Goal: Information Seeking & Learning: Learn about a topic

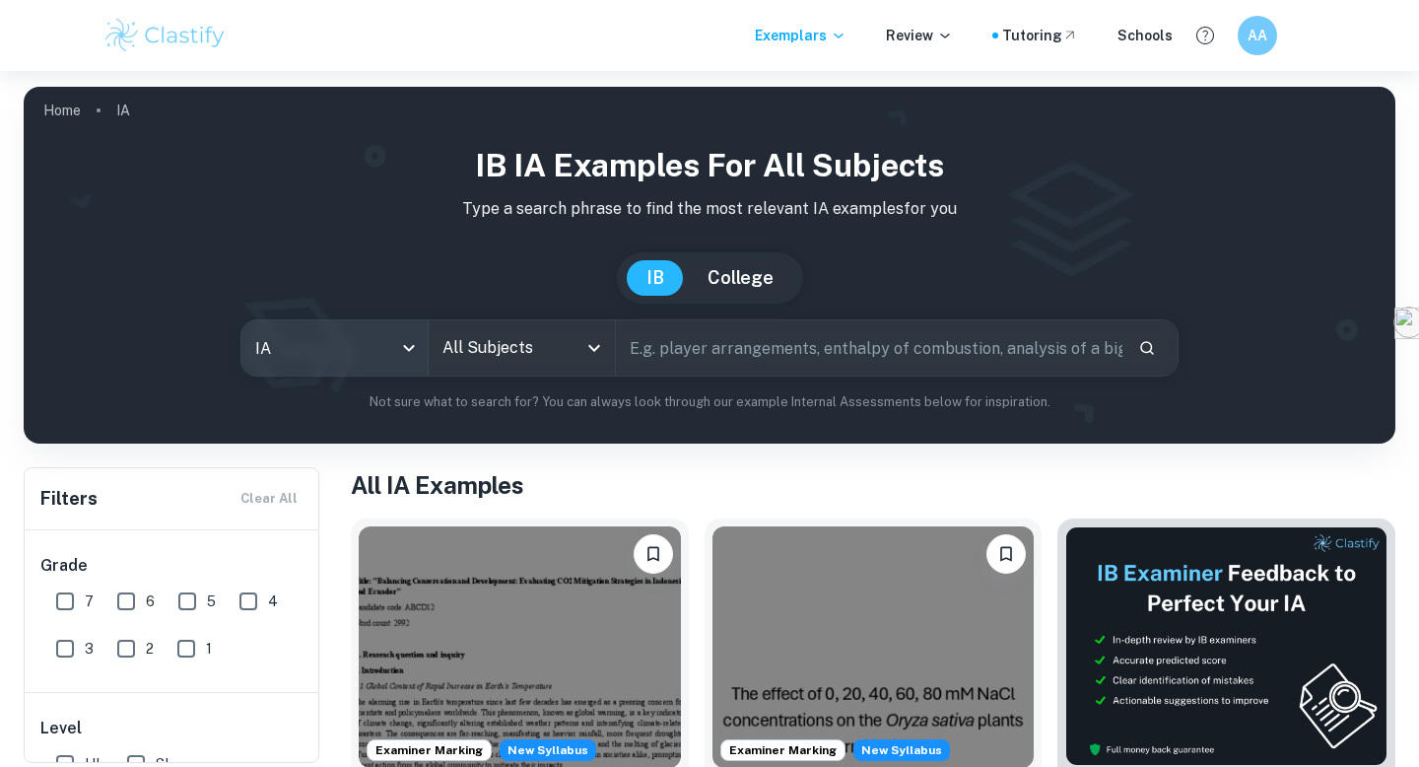
click at [352, 347] on body "We value your privacy We use cookies to enhance your browsing experience, serve…" at bounding box center [709, 454] width 1419 height 767
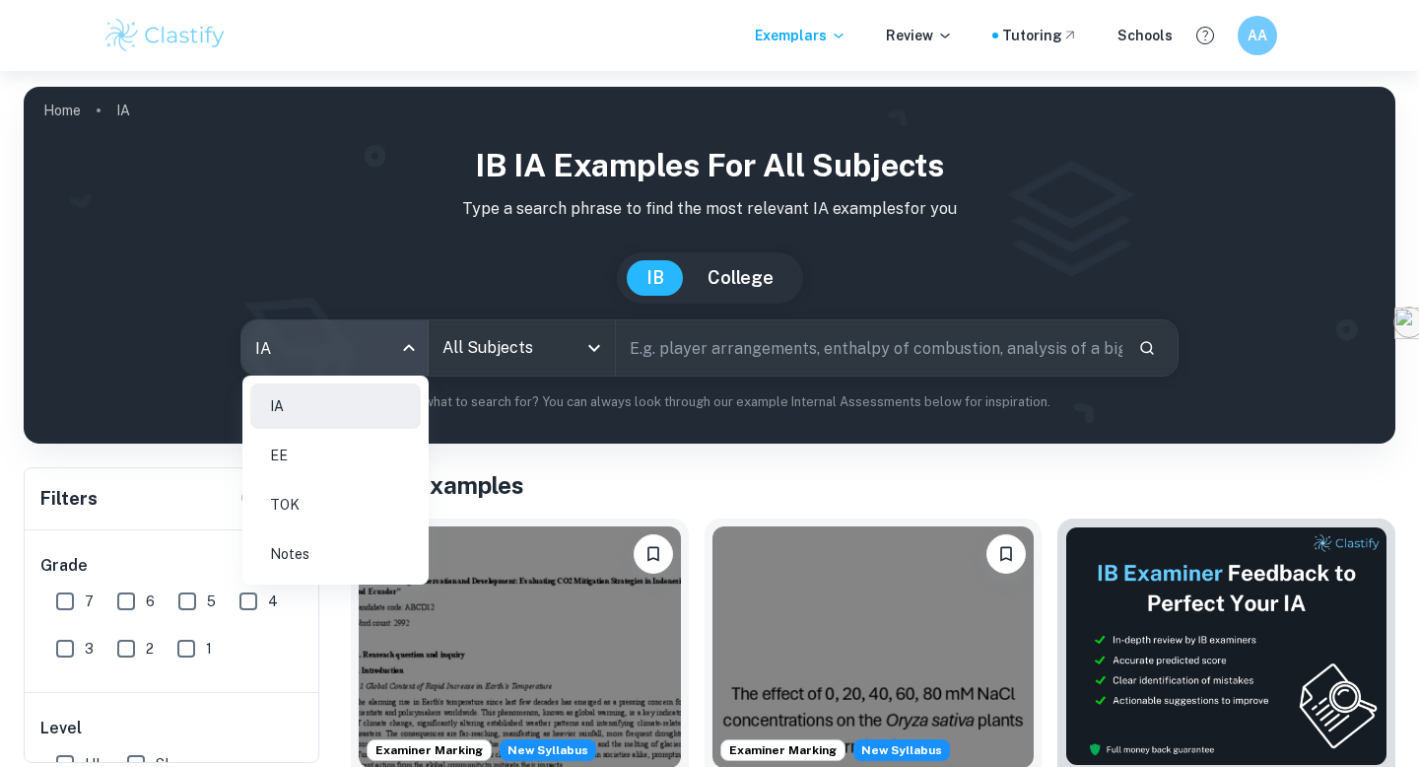
click at [304, 454] on li "EE" at bounding box center [335, 455] width 170 height 45
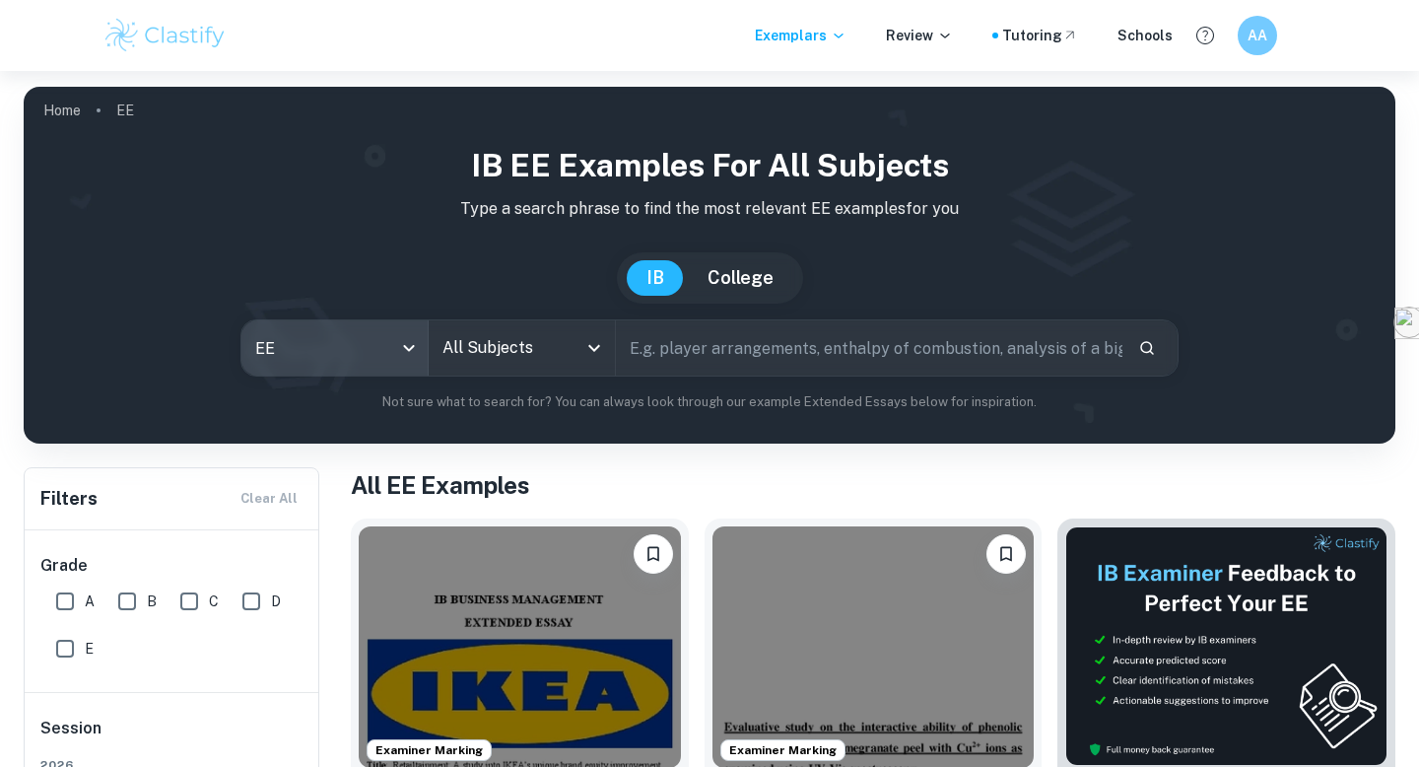
click at [516, 342] on input "All Subjects" at bounding box center [507, 347] width 139 height 37
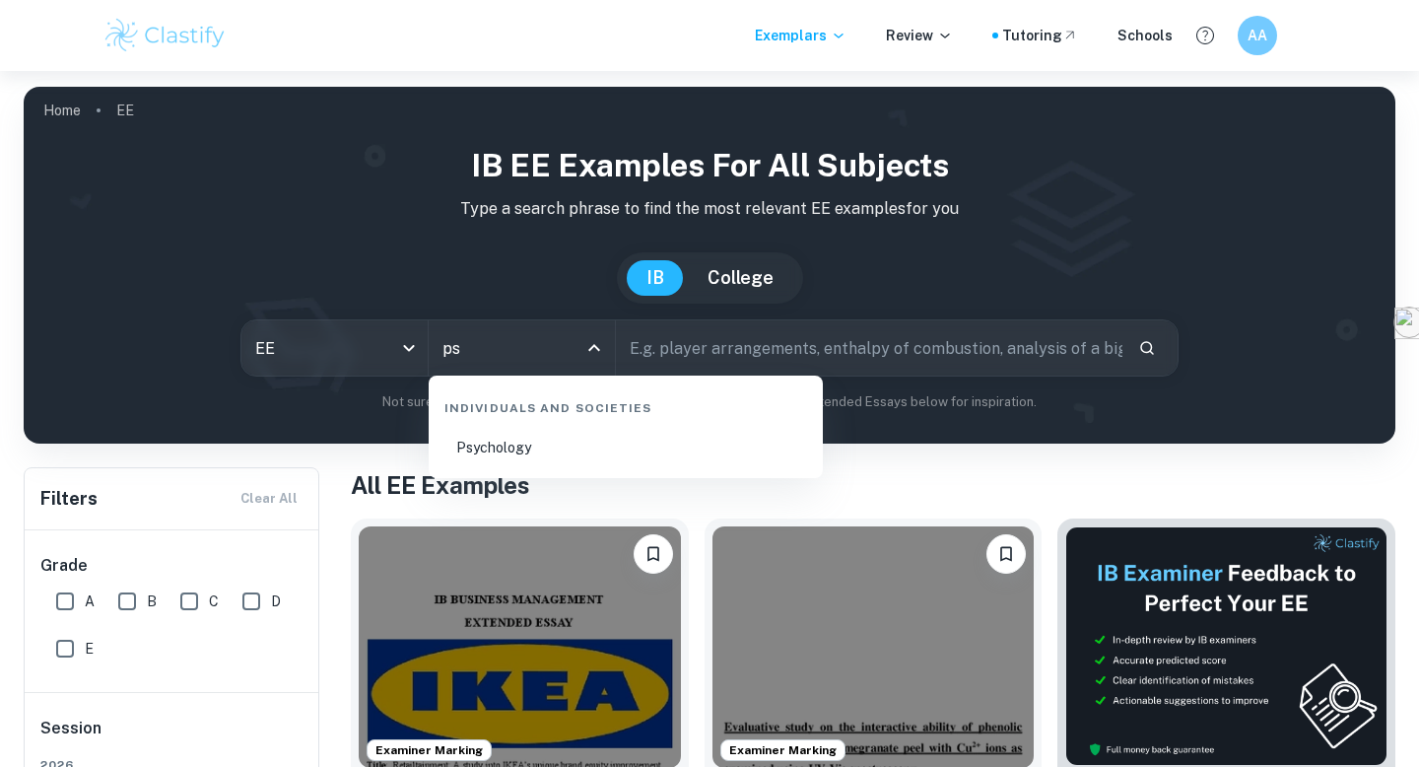
type input "psy"
click at [543, 442] on li "Psychology" at bounding box center [626, 447] width 378 height 45
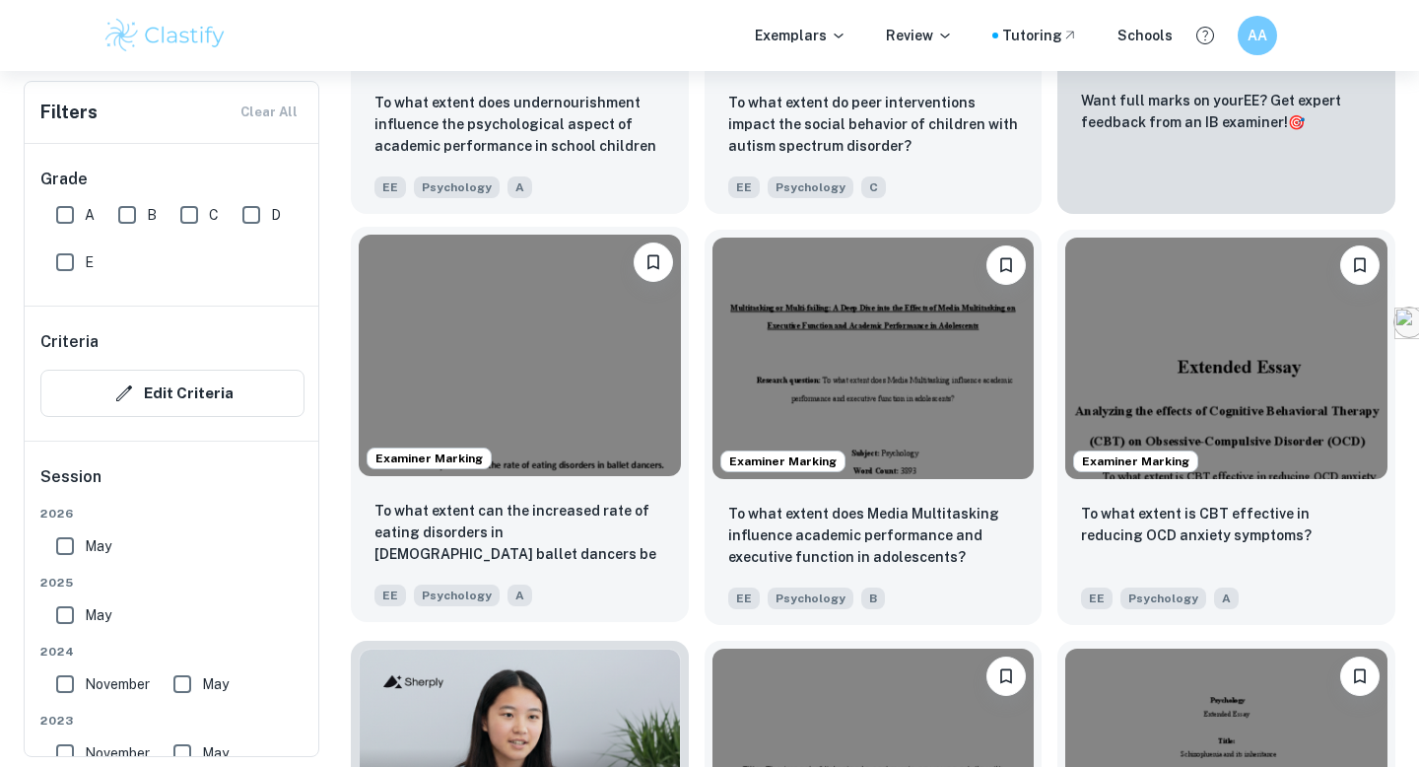
scroll to position [906, 0]
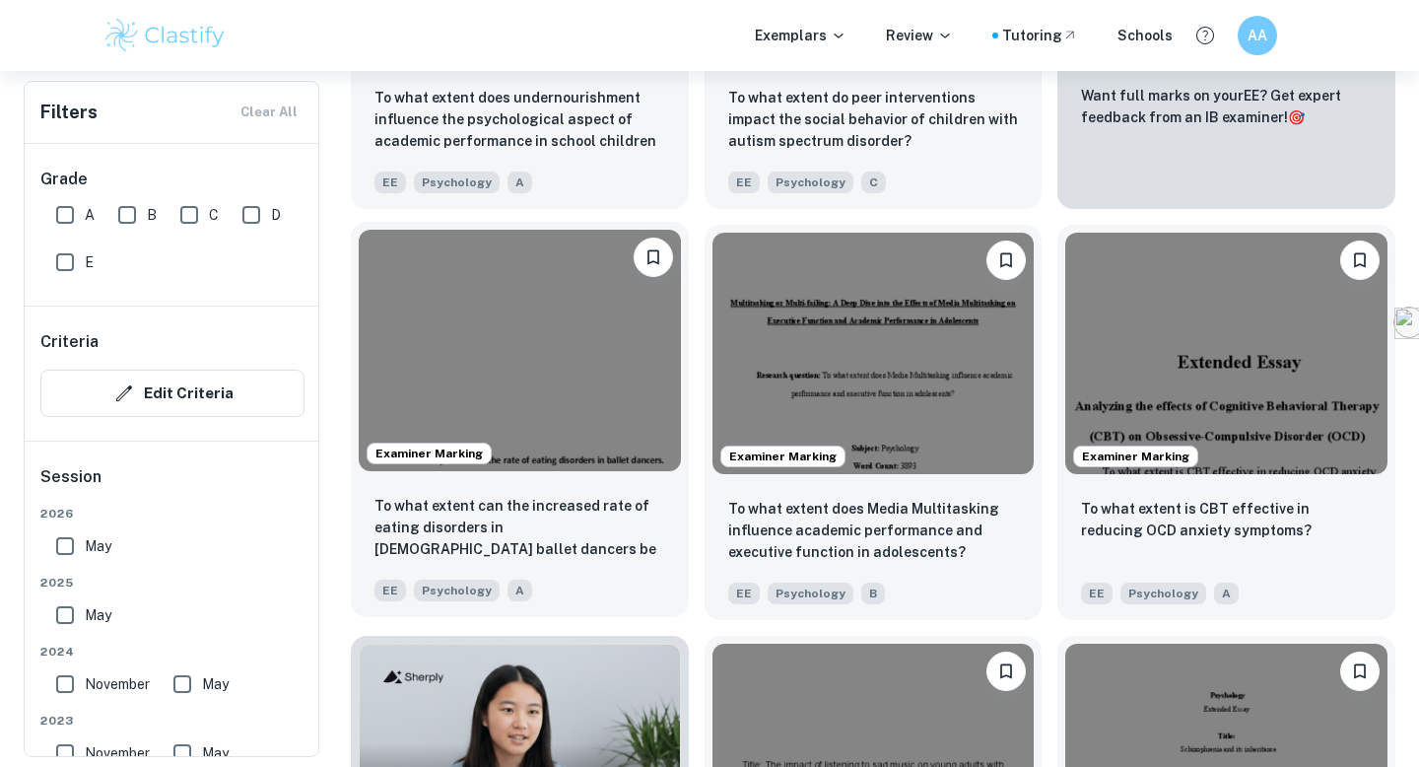
click at [550, 442] on img at bounding box center [520, 350] width 322 height 241
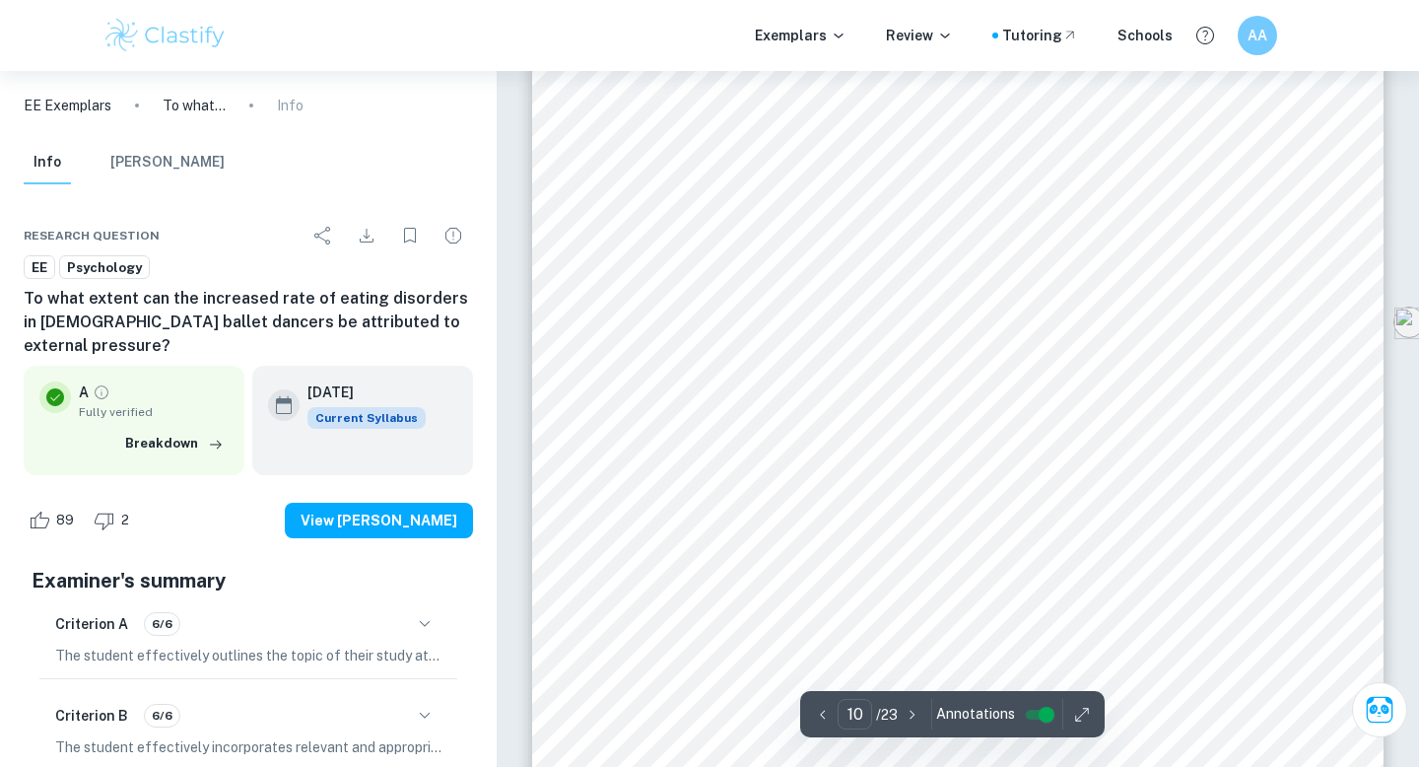
scroll to position [11553, 0]
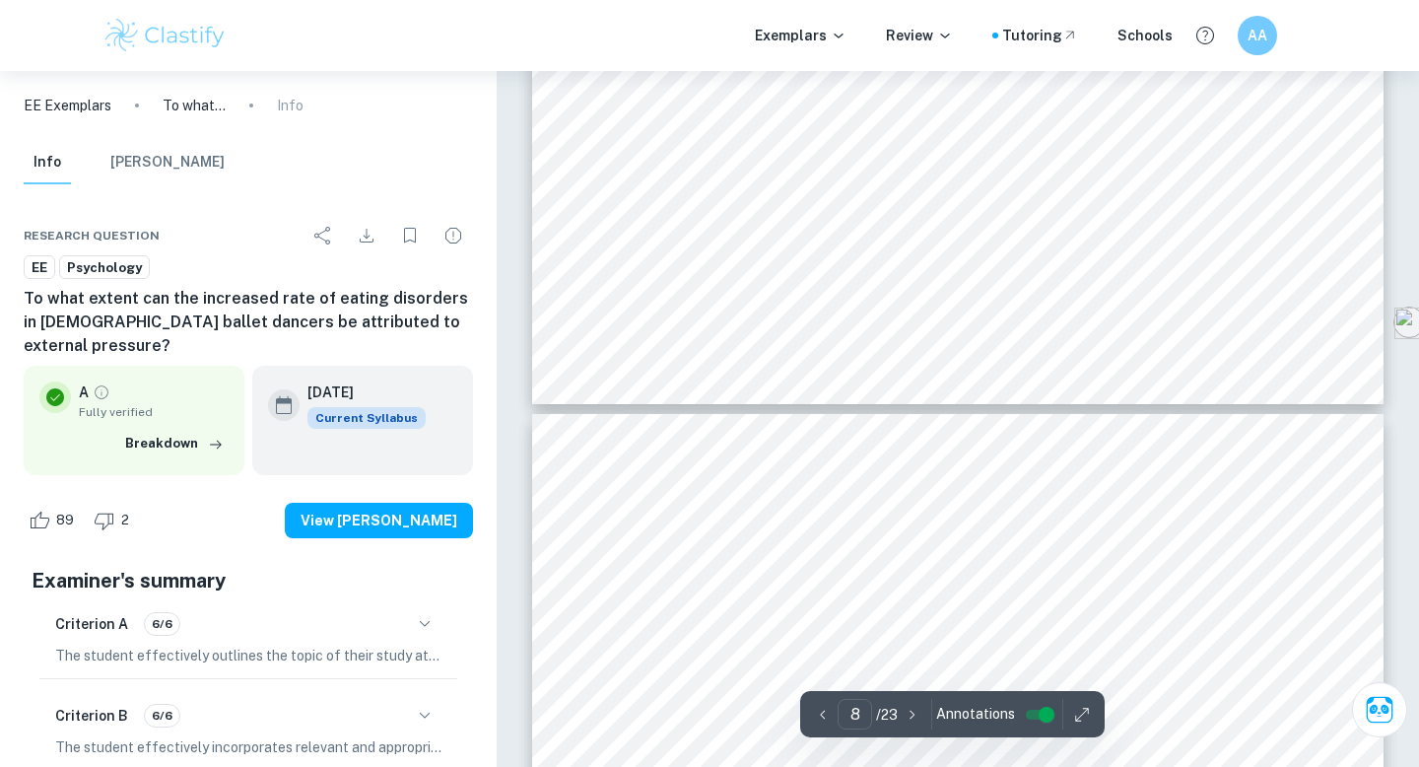
type input "7"
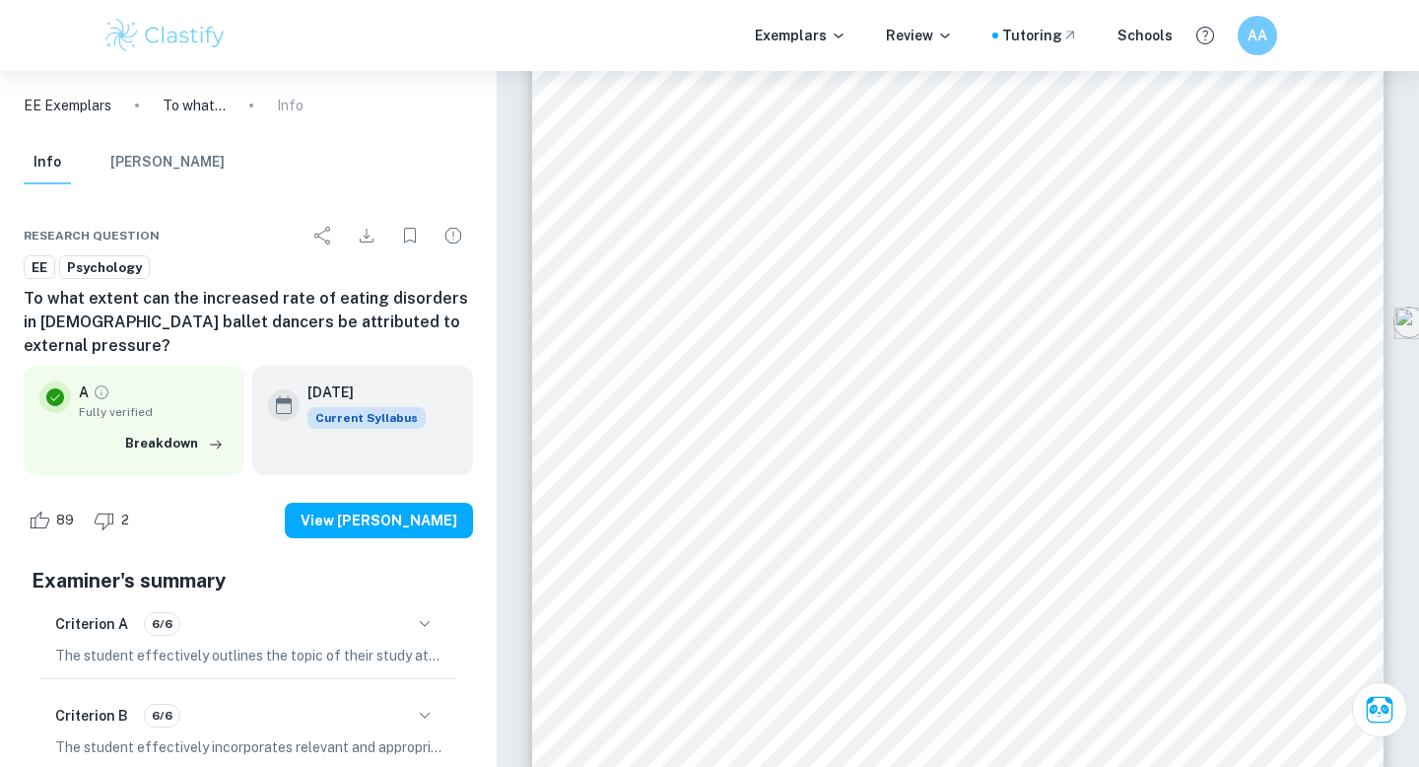
scroll to position [7600, 0]
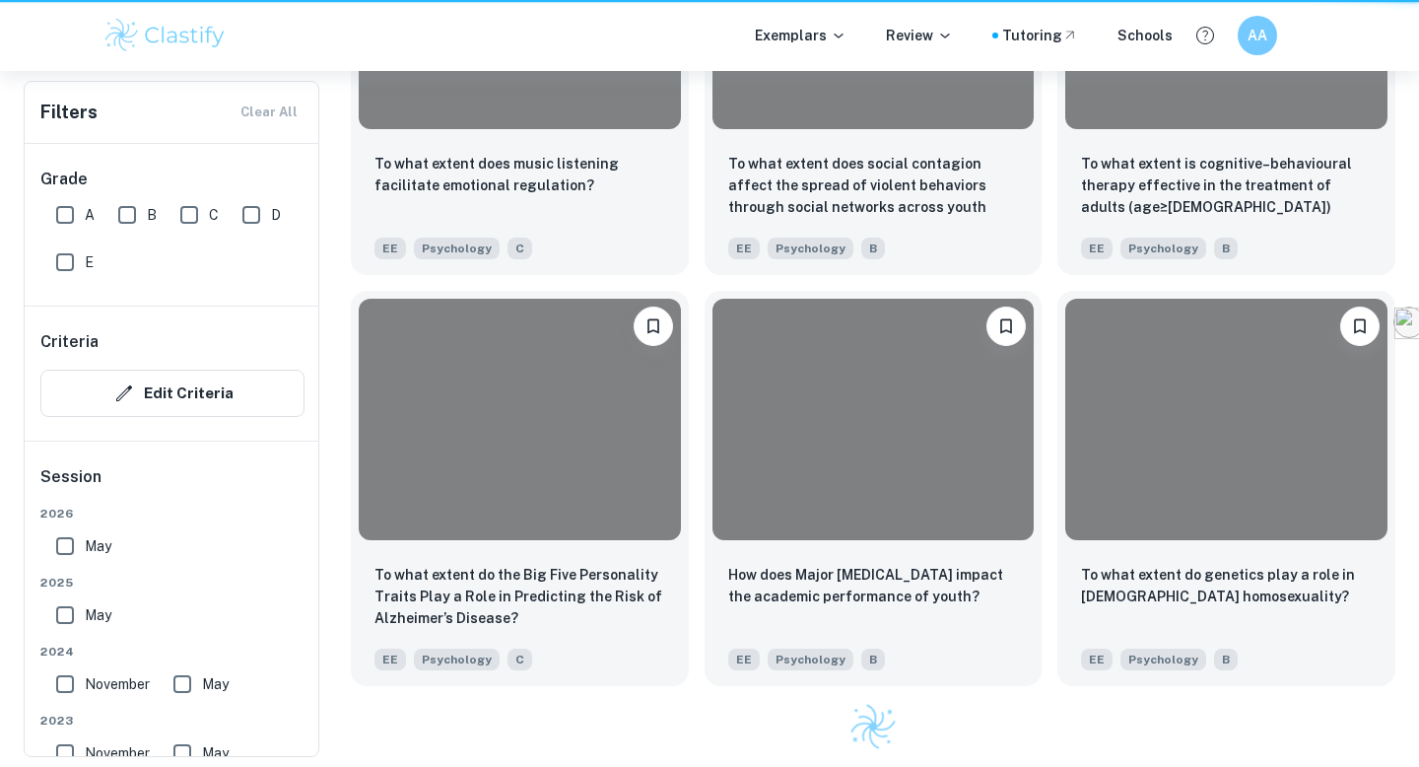
scroll to position [906, 0]
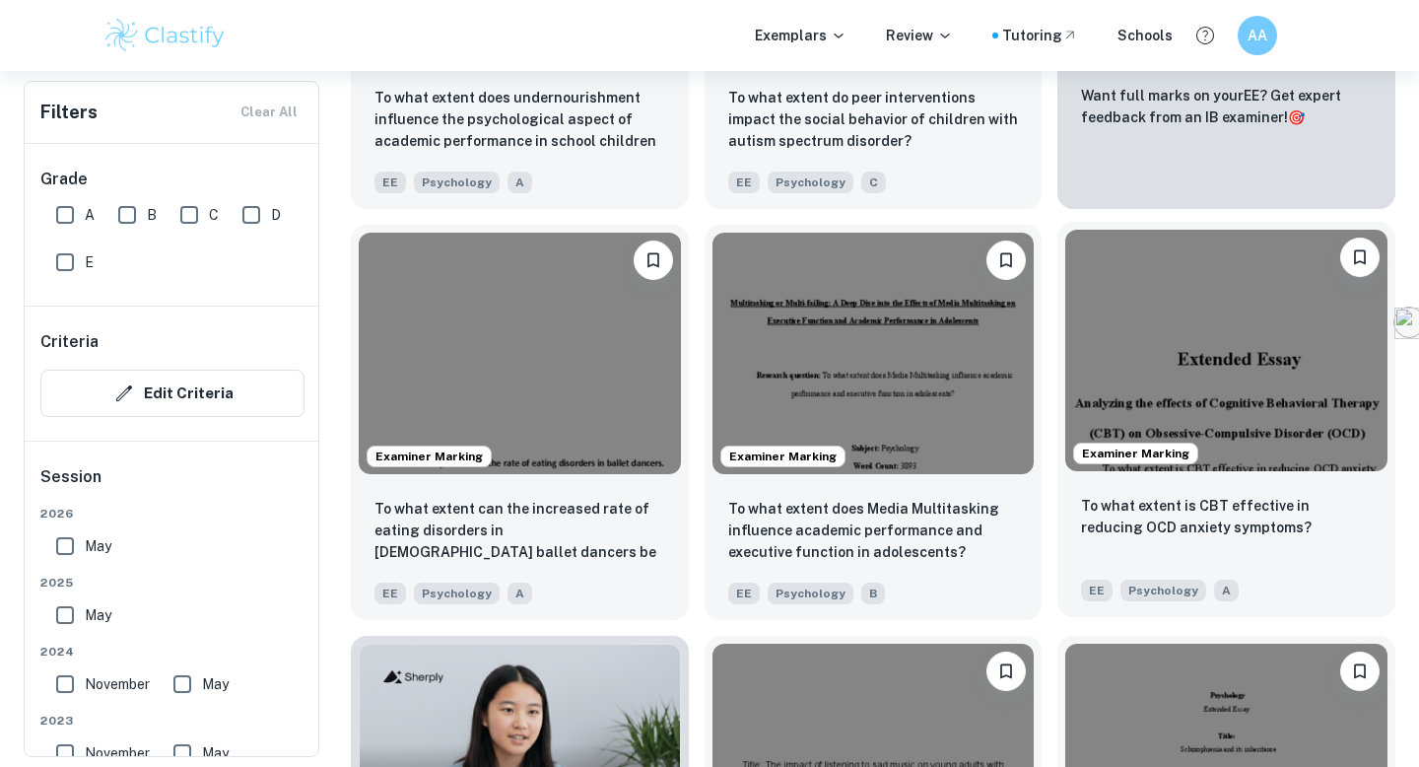
click at [1271, 393] on img at bounding box center [1226, 350] width 322 height 241
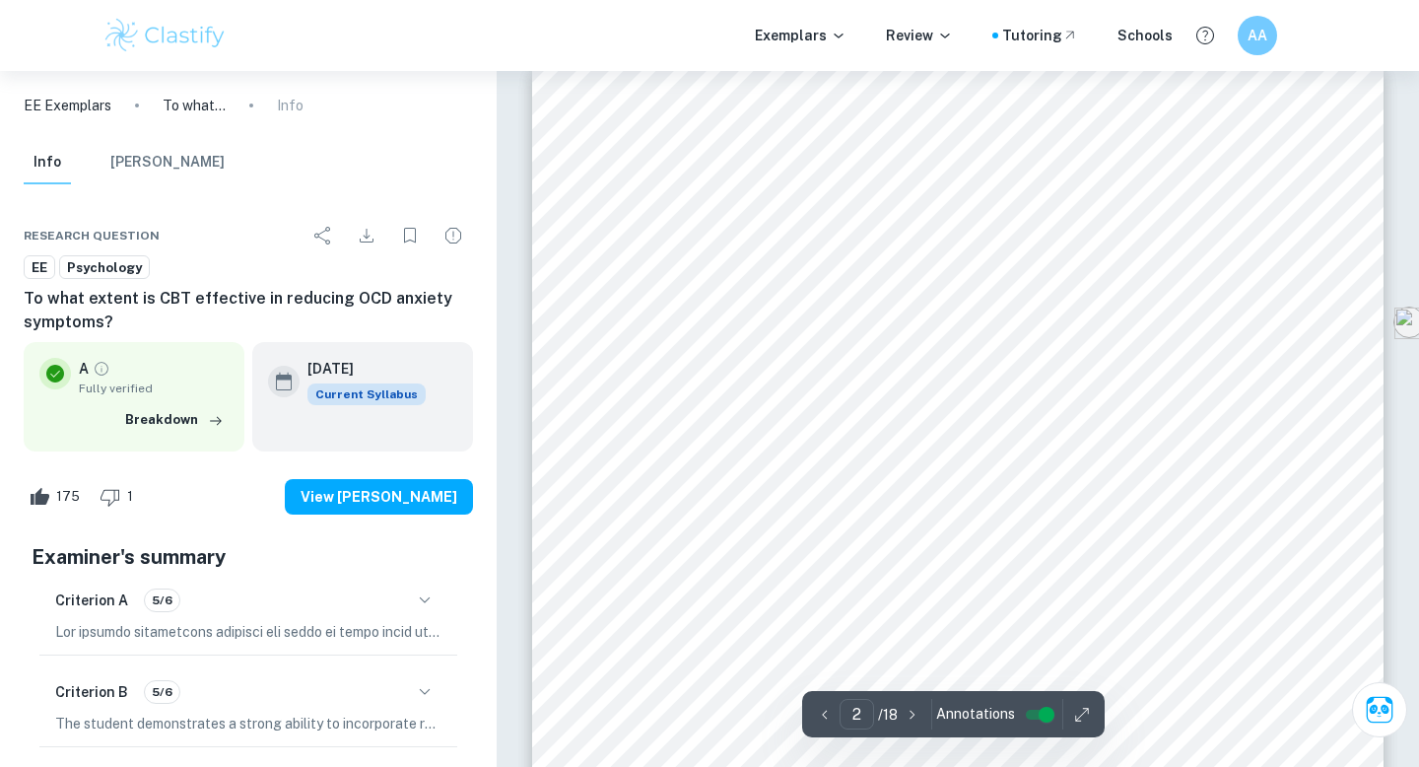
scroll to position [1281, 0]
type input "3"
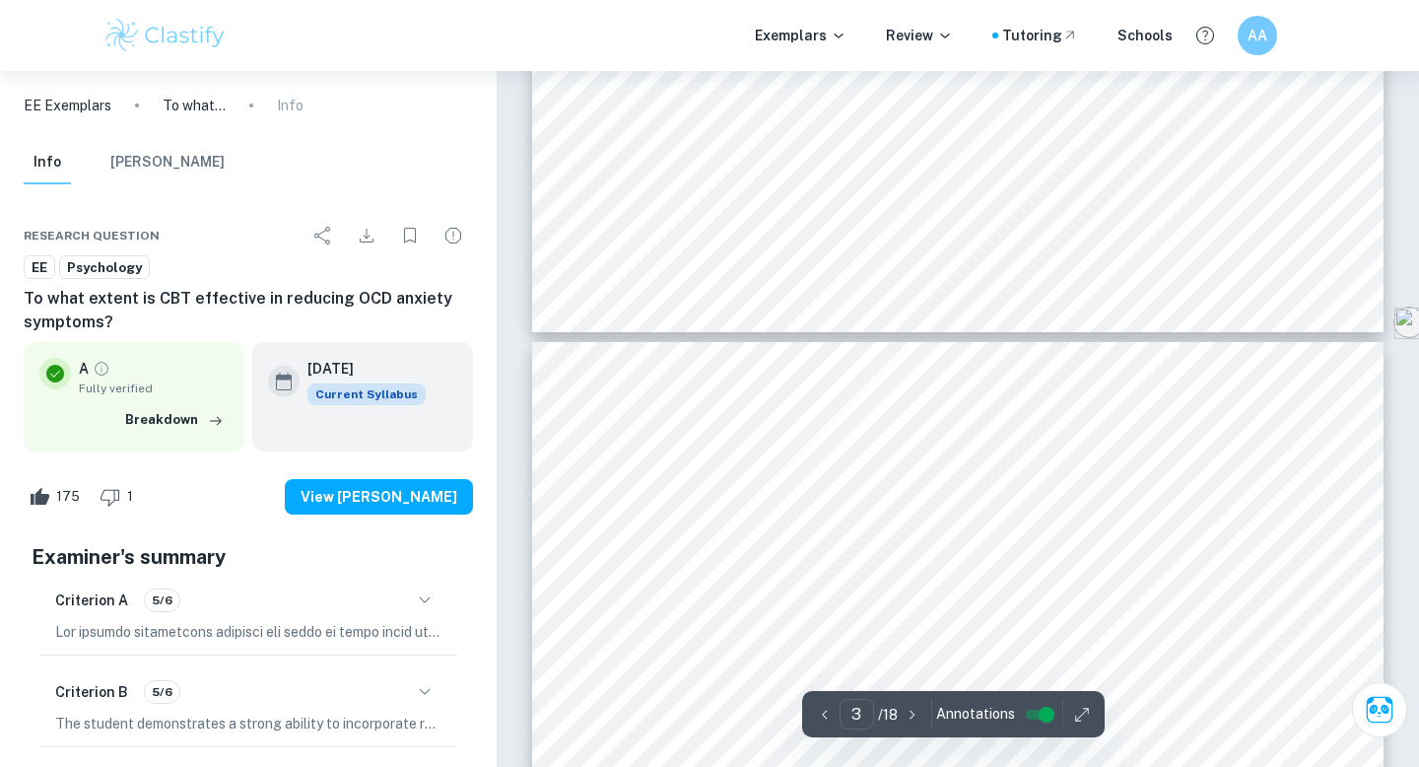
scroll to position [2374, 0]
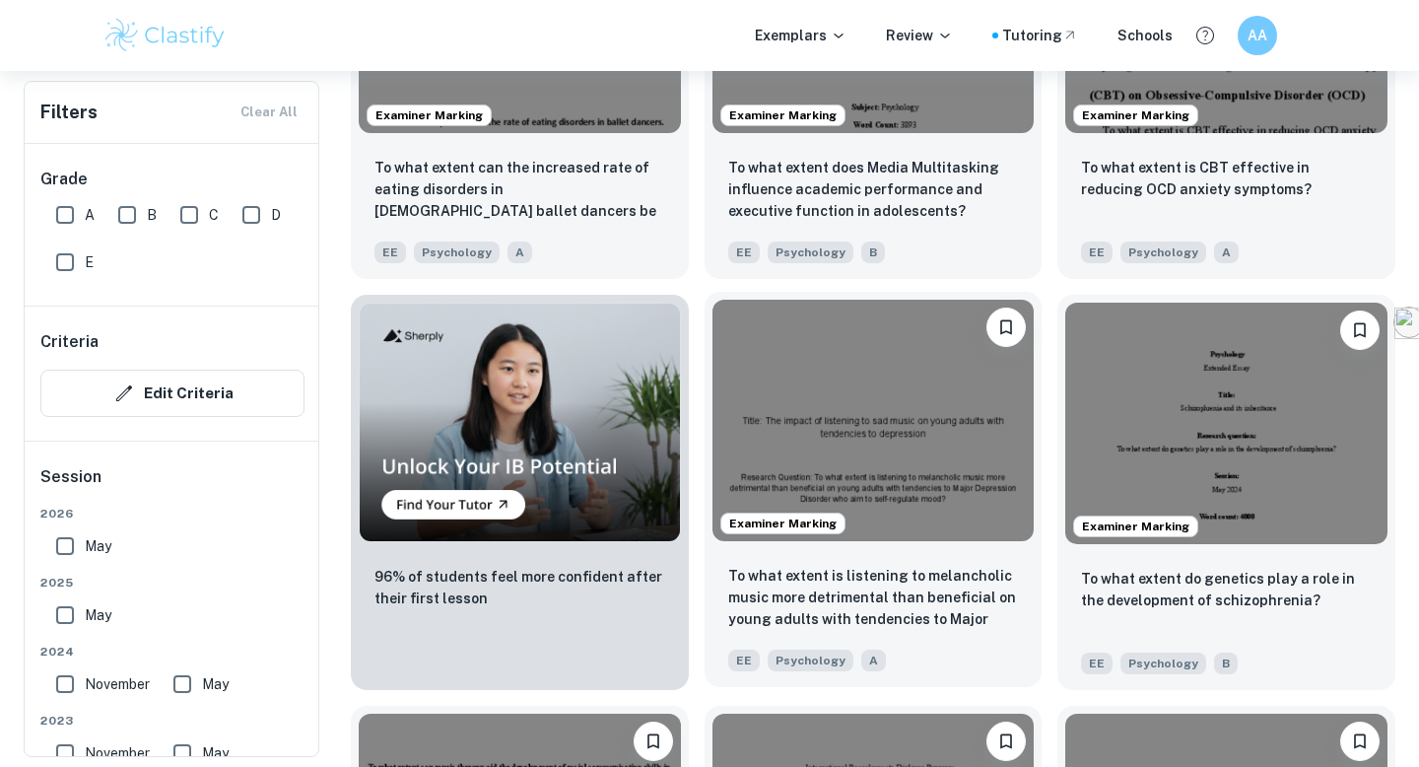
scroll to position [1356, 0]
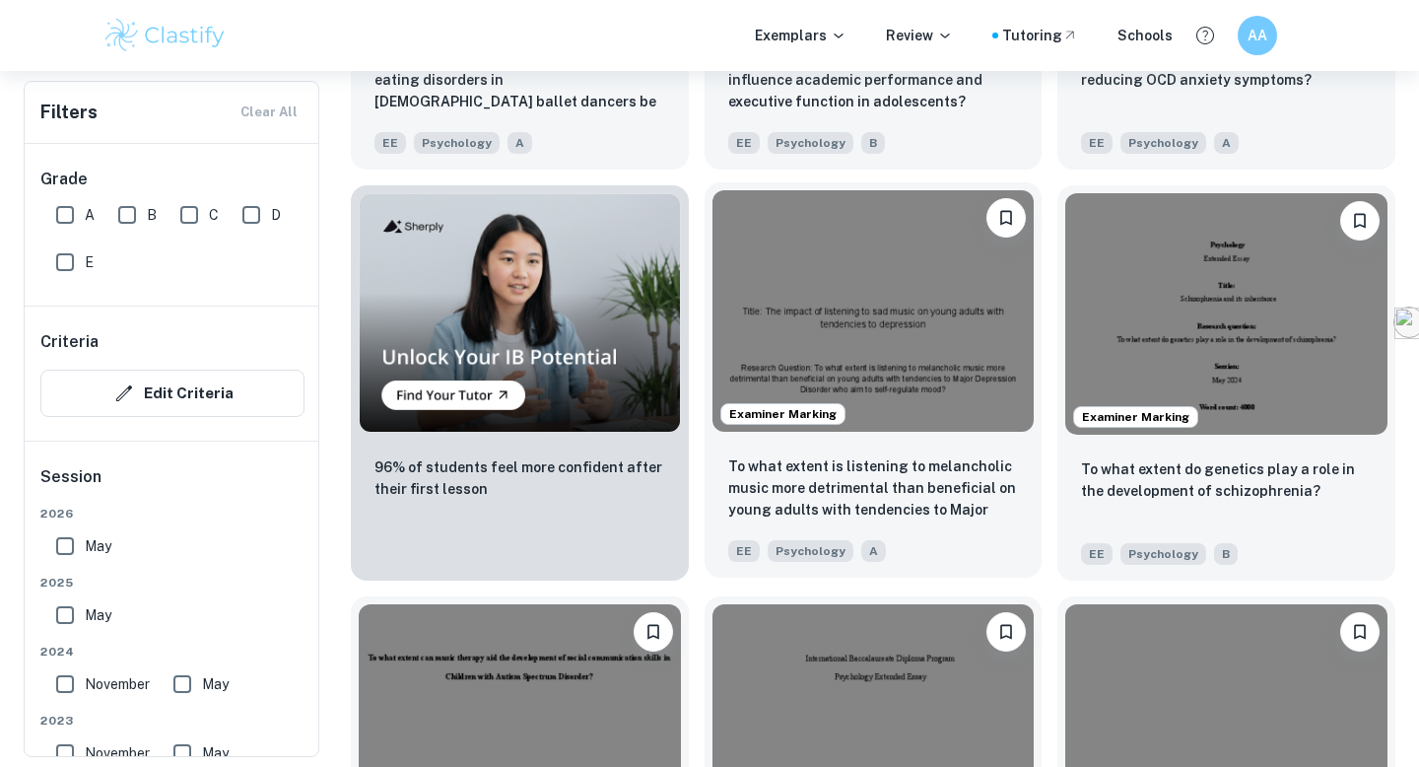
click at [943, 347] on img at bounding box center [873, 310] width 322 height 241
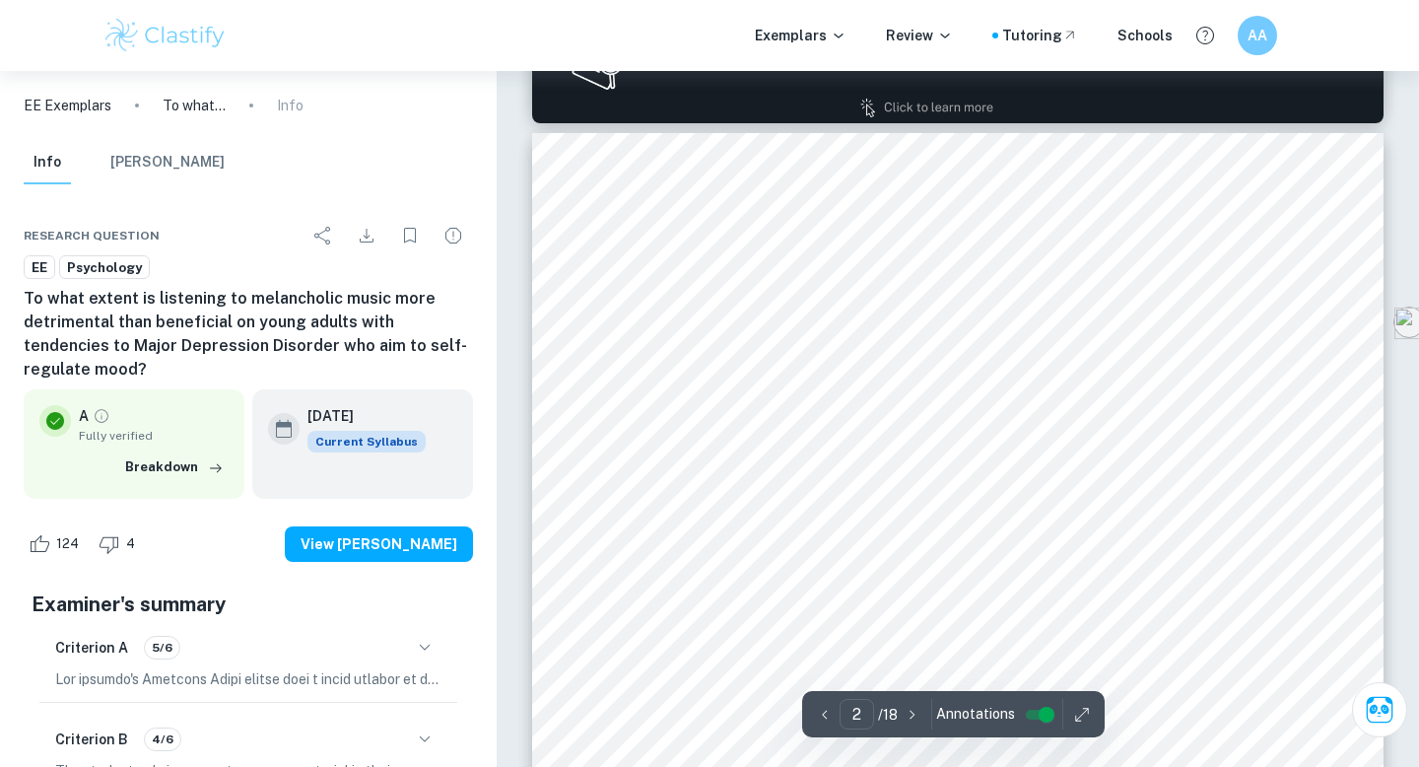
scroll to position [1310, 0]
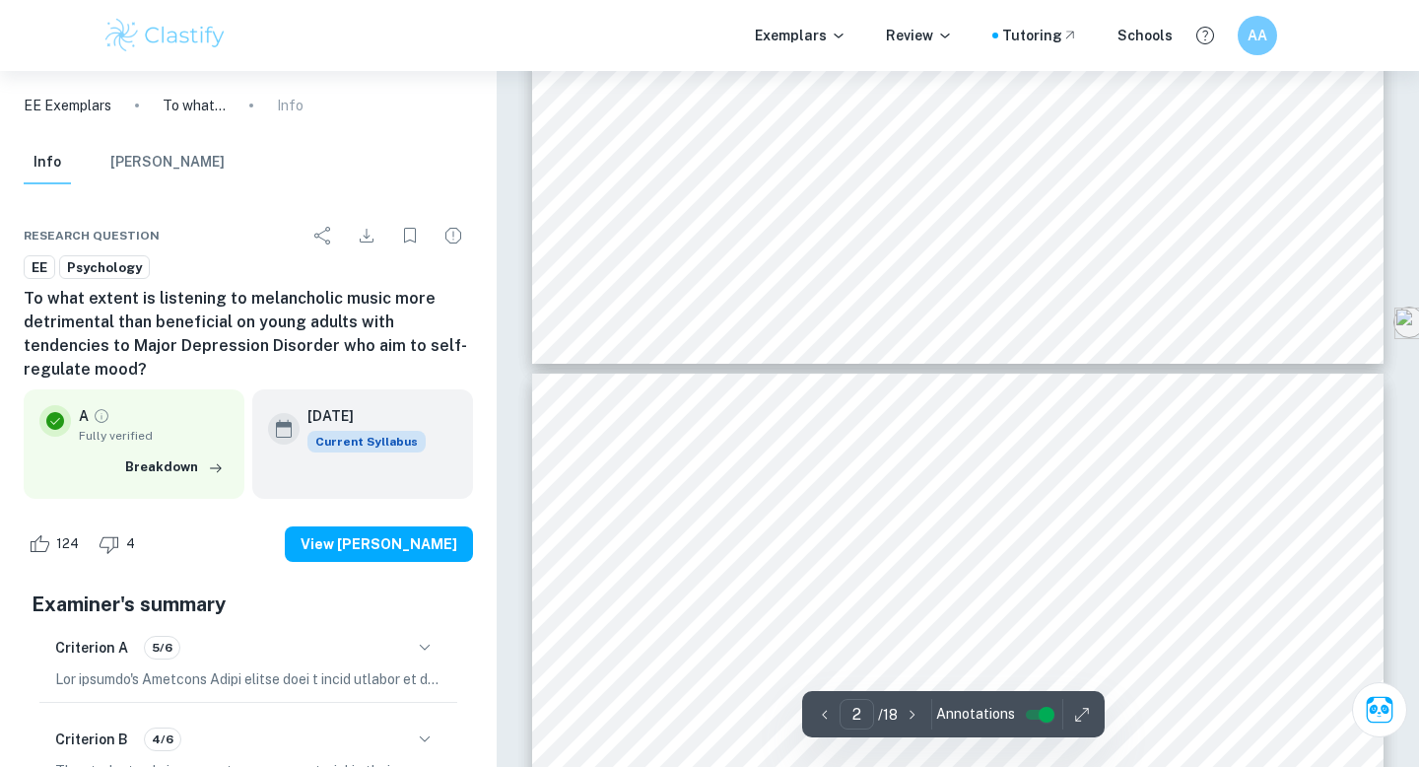
type input "3"
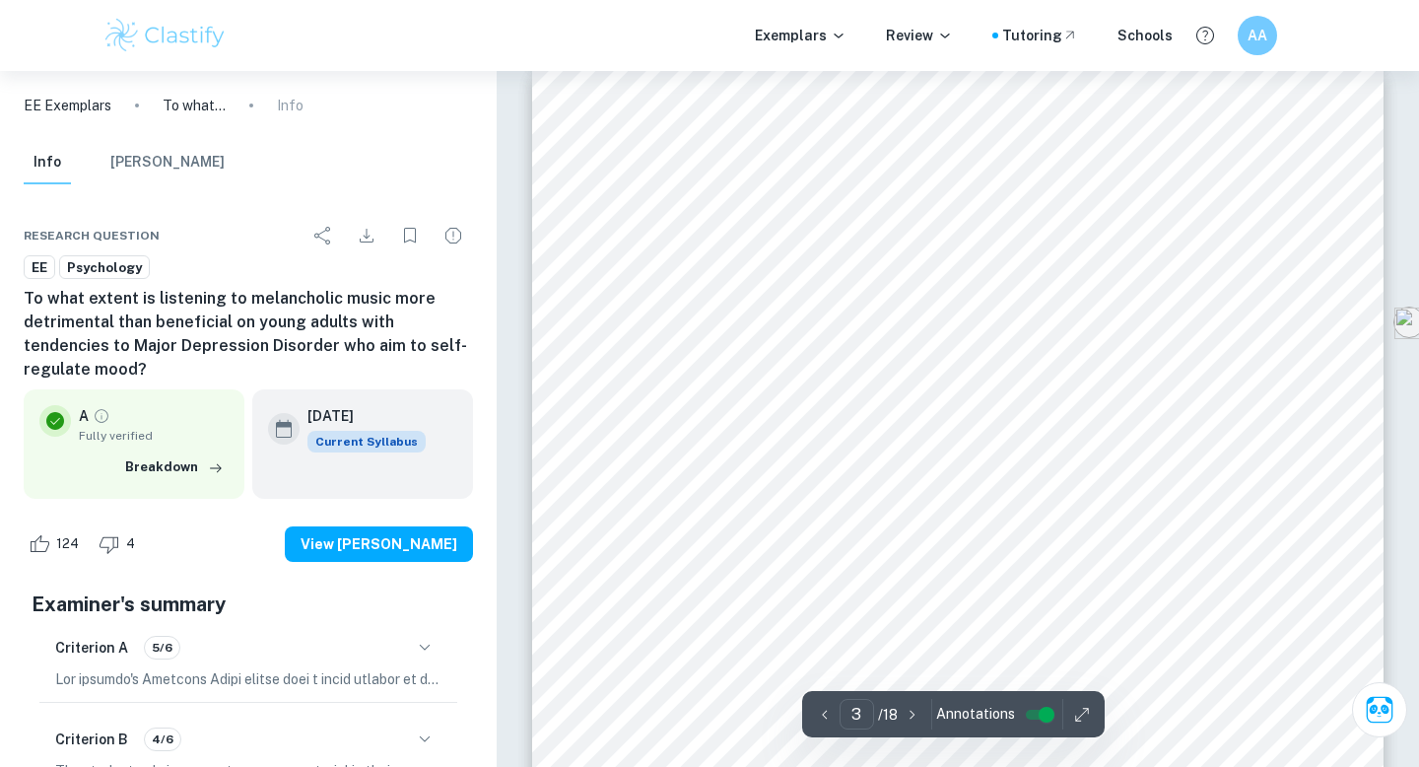
scroll to position [2585, 0]
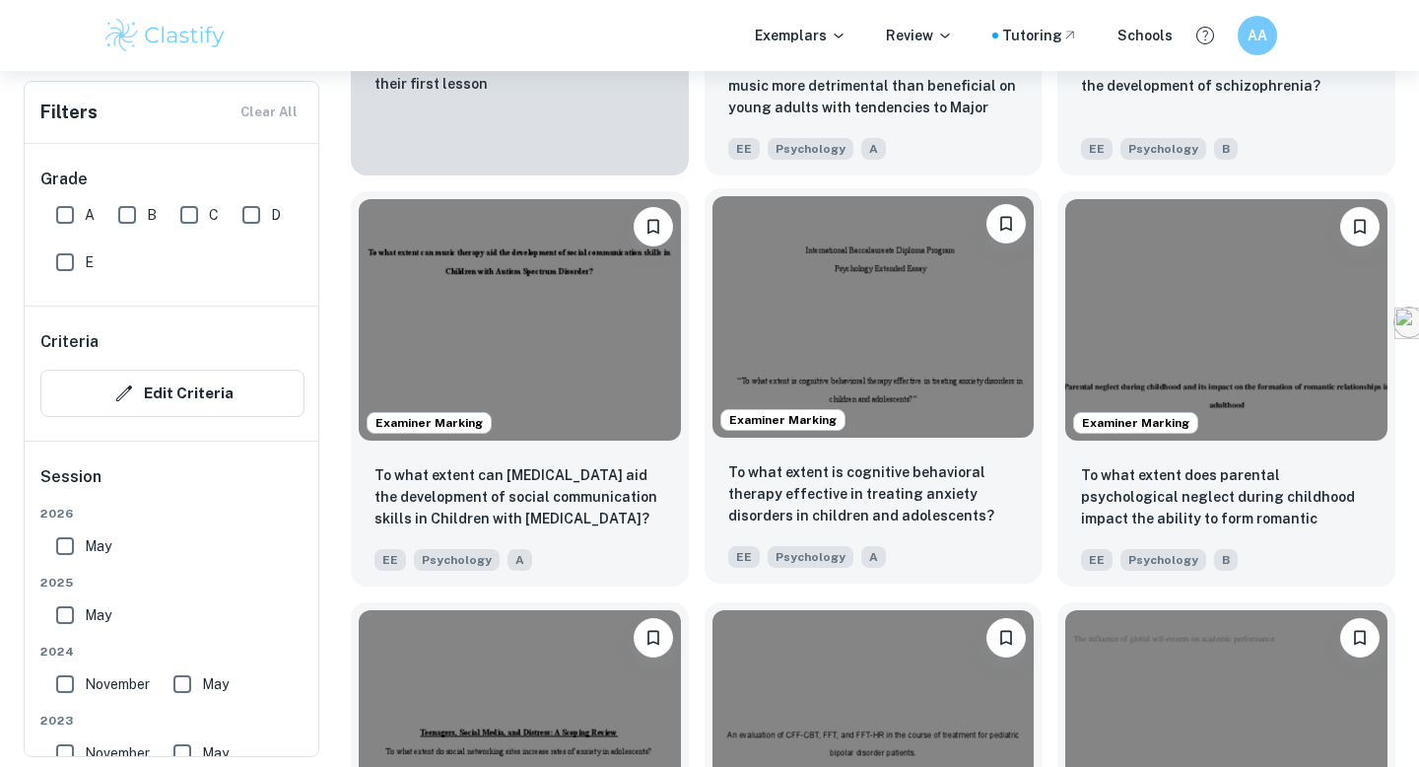
scroll to position [1762, 0]
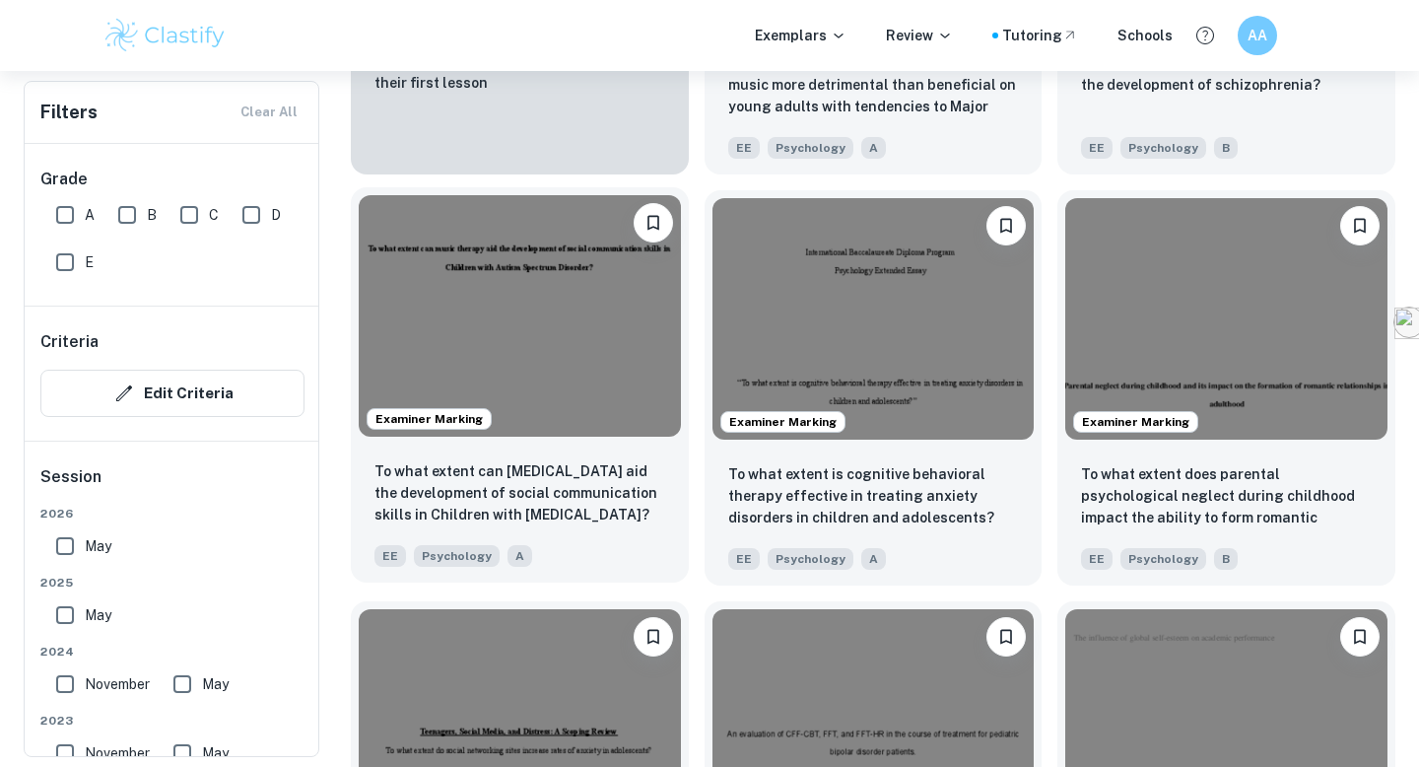
click at [606, 406] on img at bounding box center [520, 315] width 322 height 241
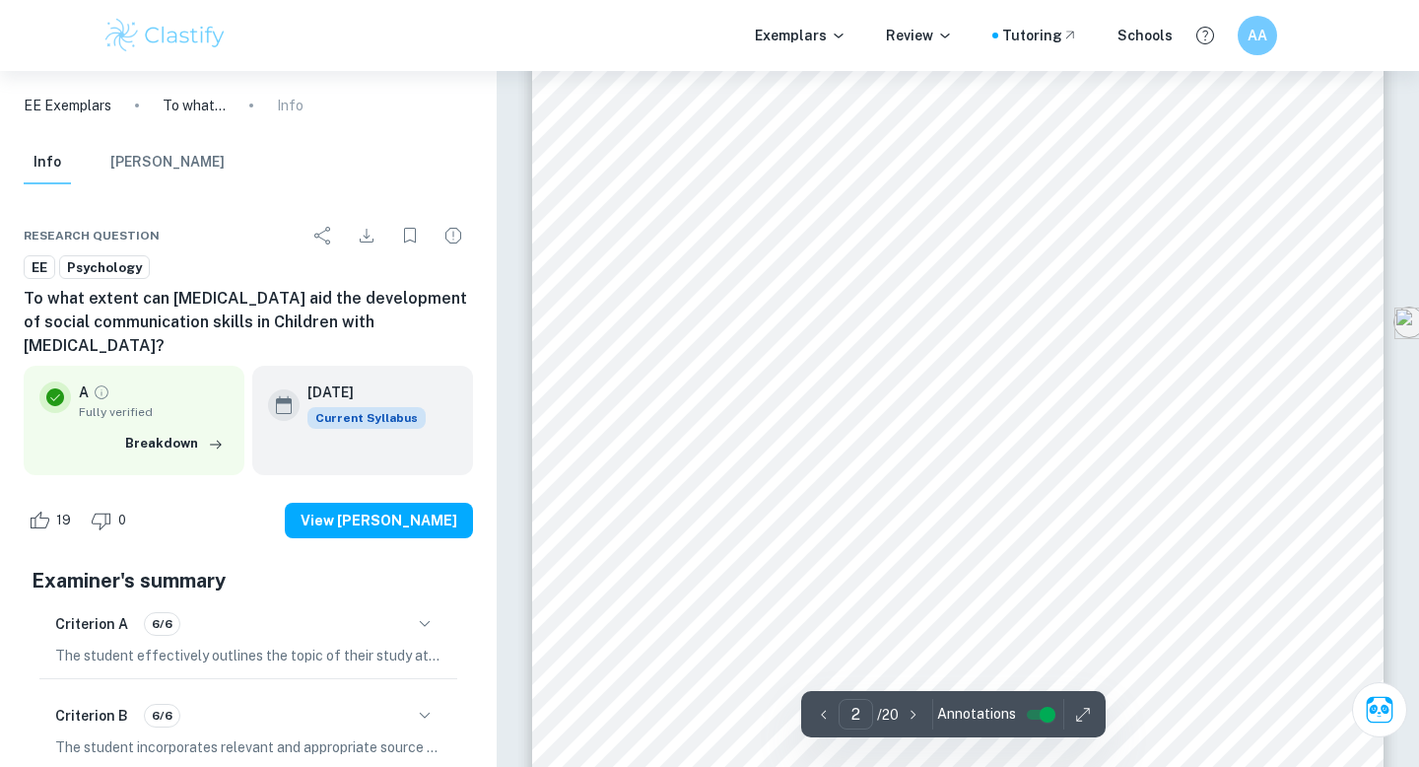
scroll to position [1495, 0]
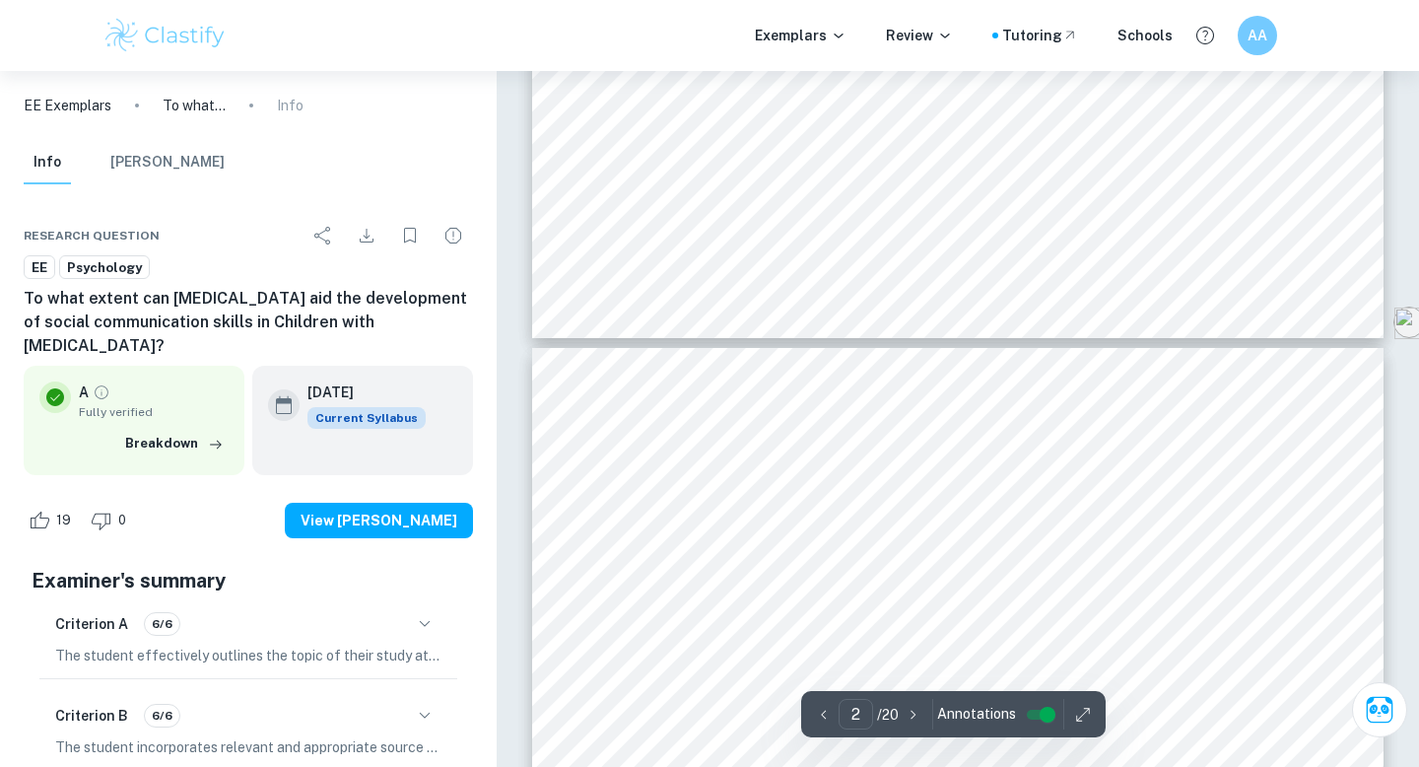
type input "3"
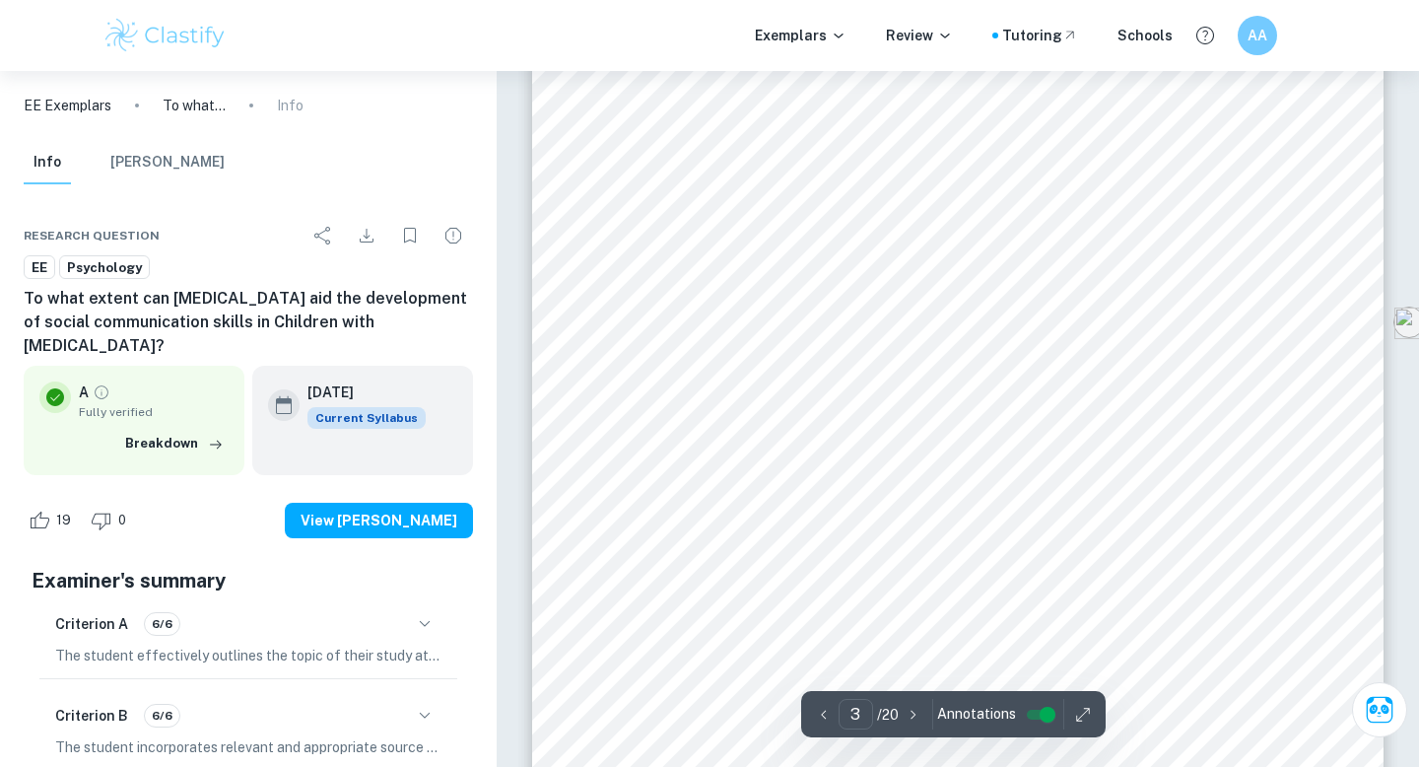
scroll to position [2631, 0]
